Goal: Task Accomplishment & Management: Manage account settings

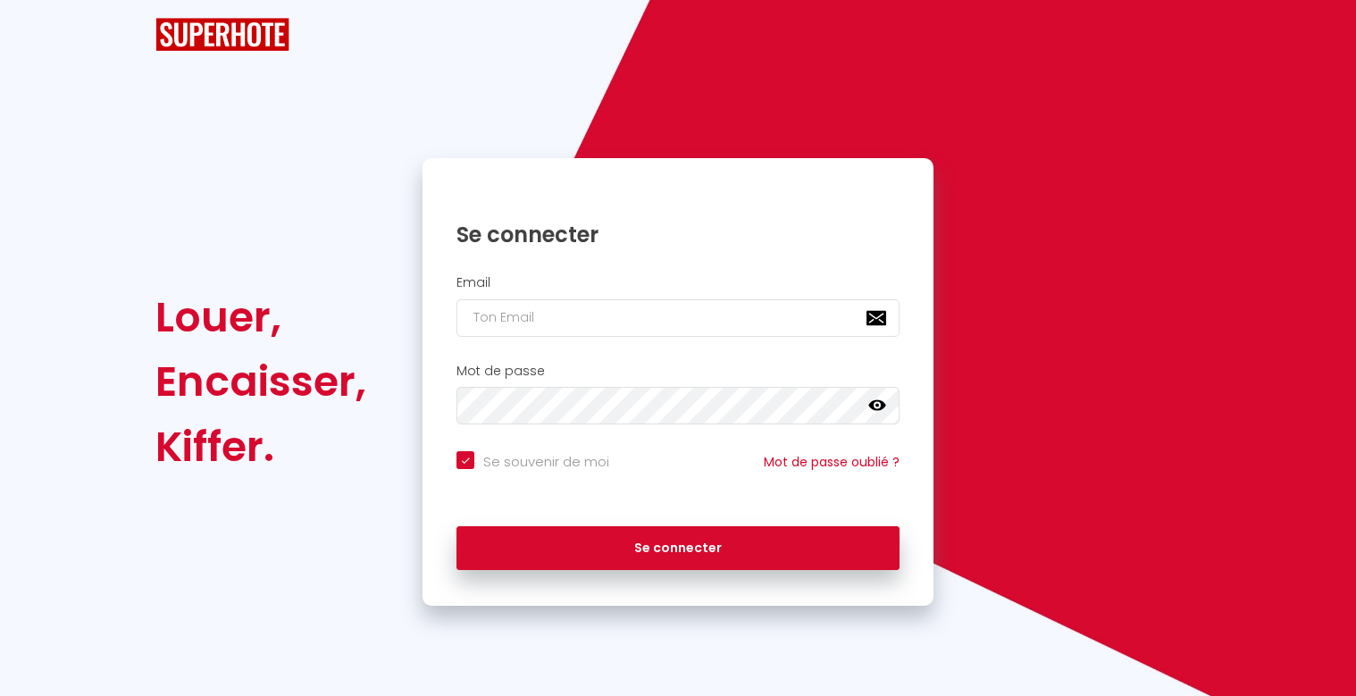
checkbox input "true"
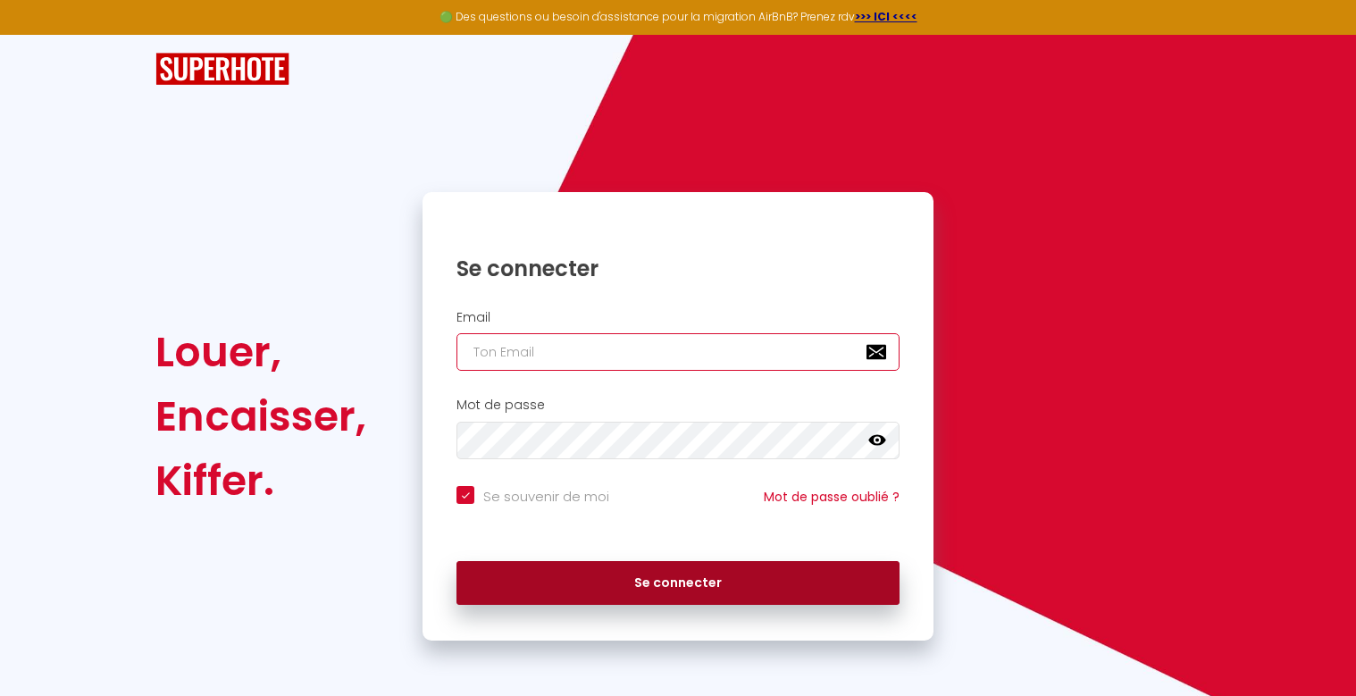
type input "[EMAIL_ADDRESS][DOMAIN_NAME]"
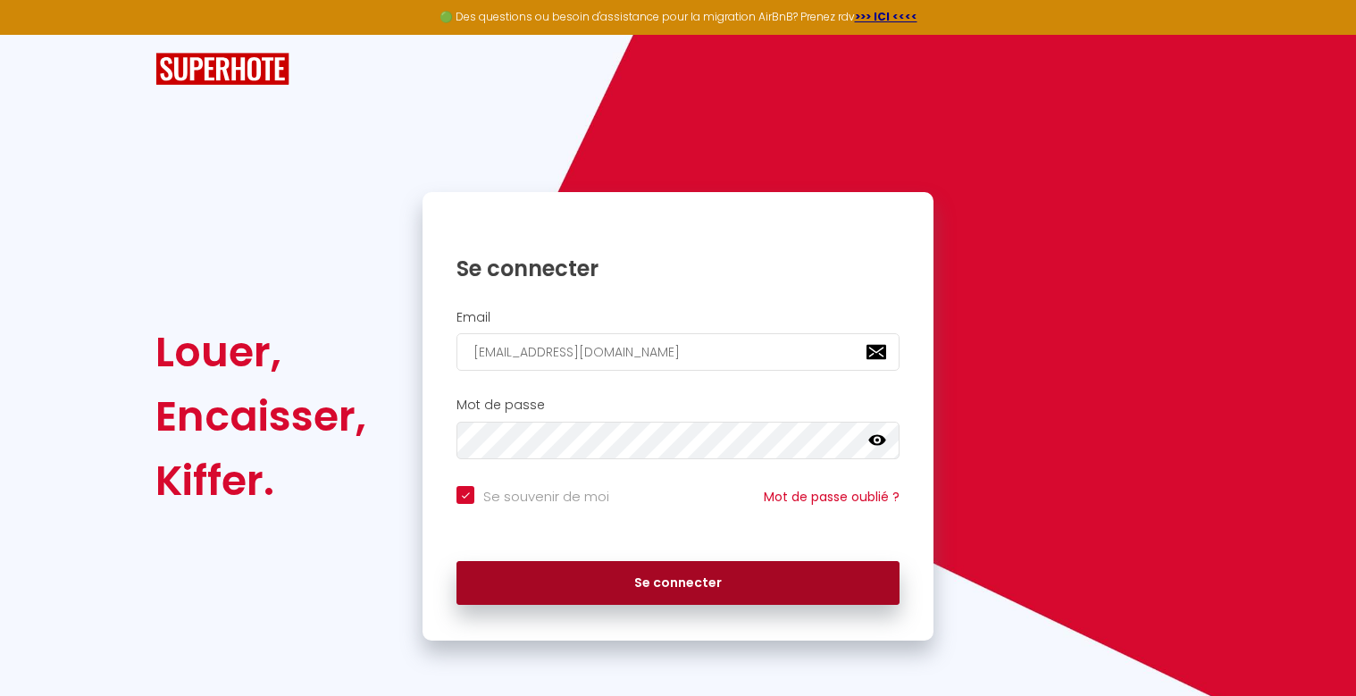
click at [699, 580] on button "Se connecter" at bounding box center [677, 583] width 443 height 45
checkbox input "true"
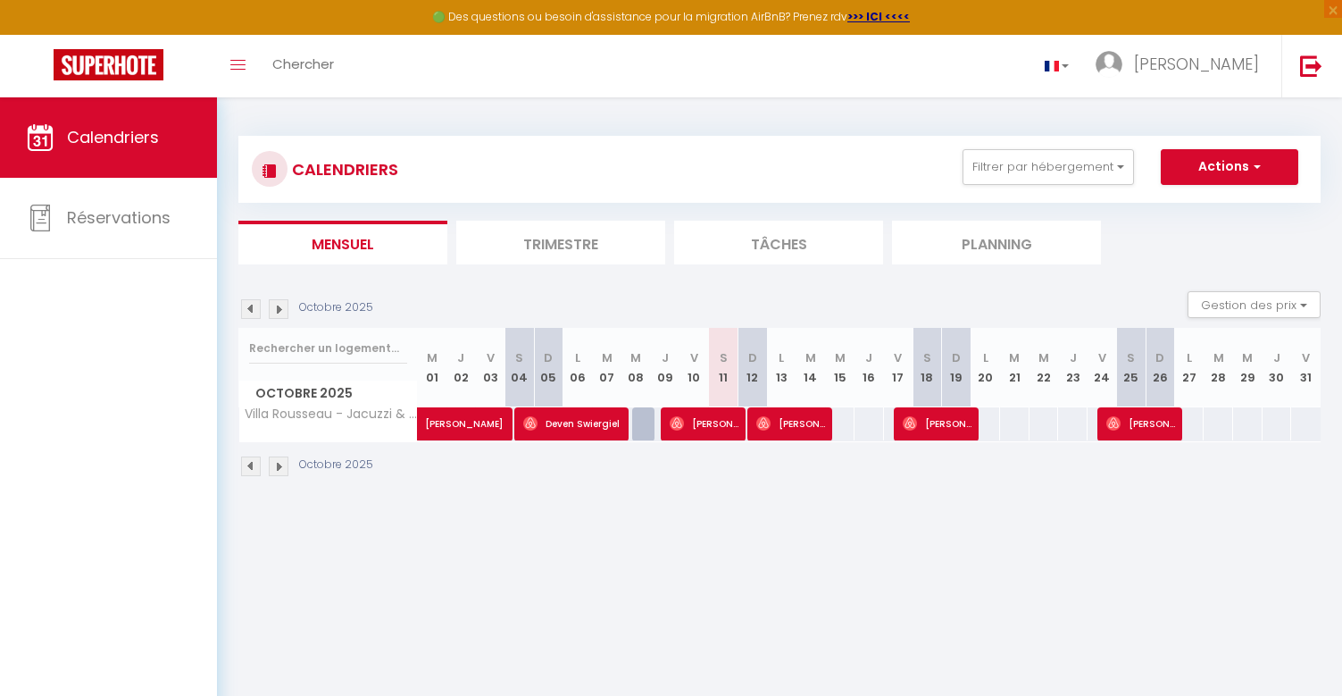
click at [579, 238] on li "Trimestre" at bounding box center [560, 243] width 209 height 44
